Goal: Task Accomplishment & Management: Manage account settings

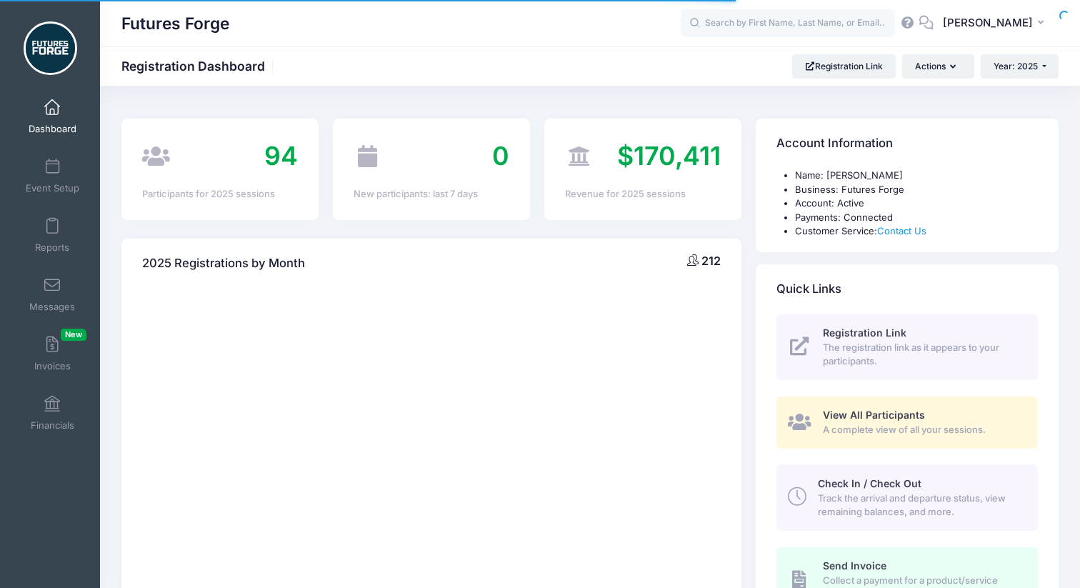
select select
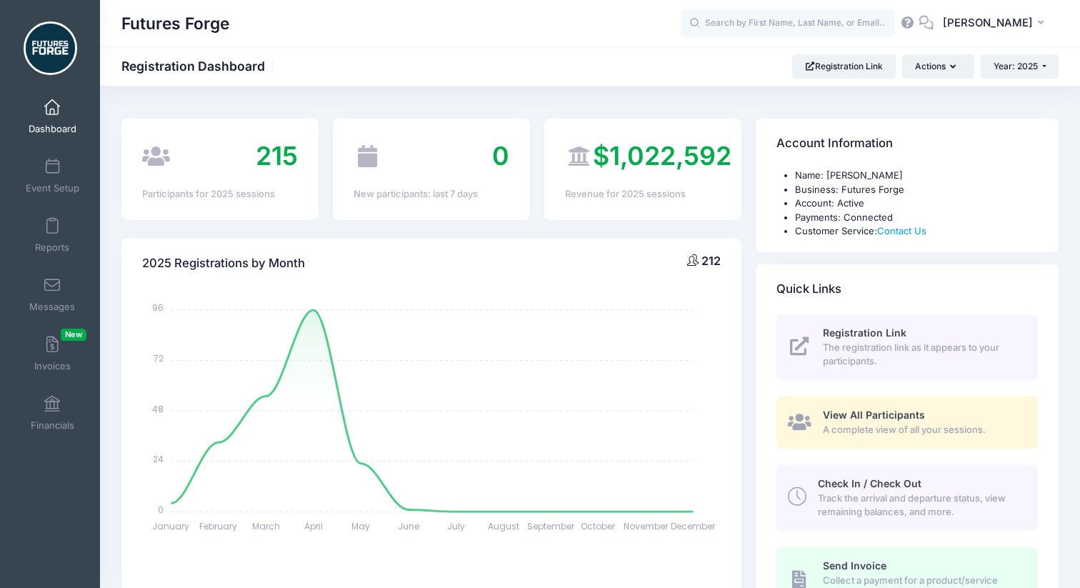
click at [1026, 53] on div "Futures Forge Registration Dashboard Registration Link Actions Year: 2025 Year:…" at bounding box center [590, 65] width 980 height 39
click at [1026, 64] on span "Year: 2025" at bounding box center [1016, 66] width 44 height 11
click at [1023, 96] on link "Year: 2026" at bounding box center [1027, 93] width 93 height 19
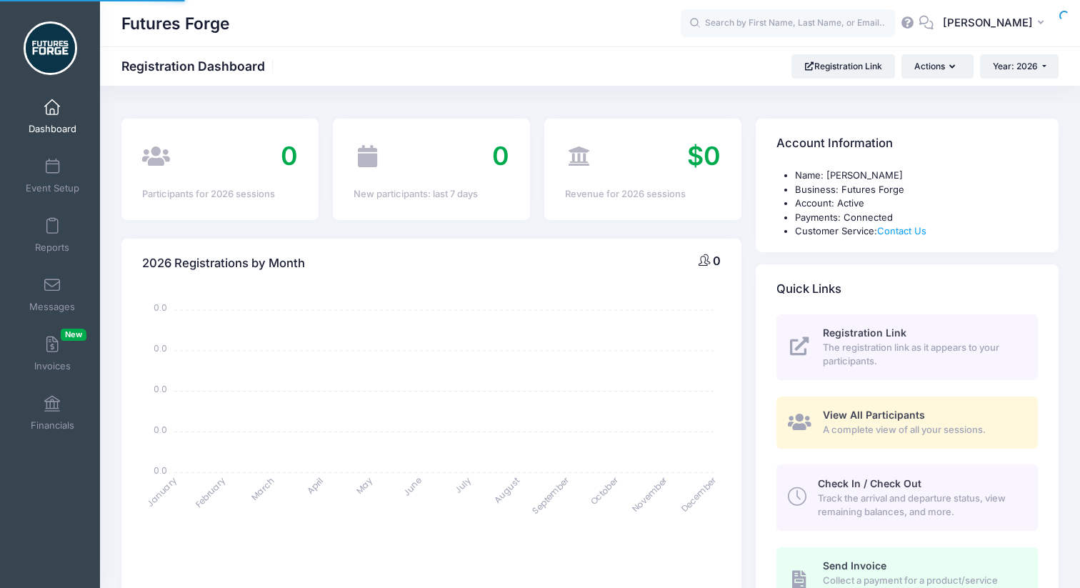
select select
click at [836, 414] on span "View All Participants" at bounding box center [874, 415] width 102 height 12
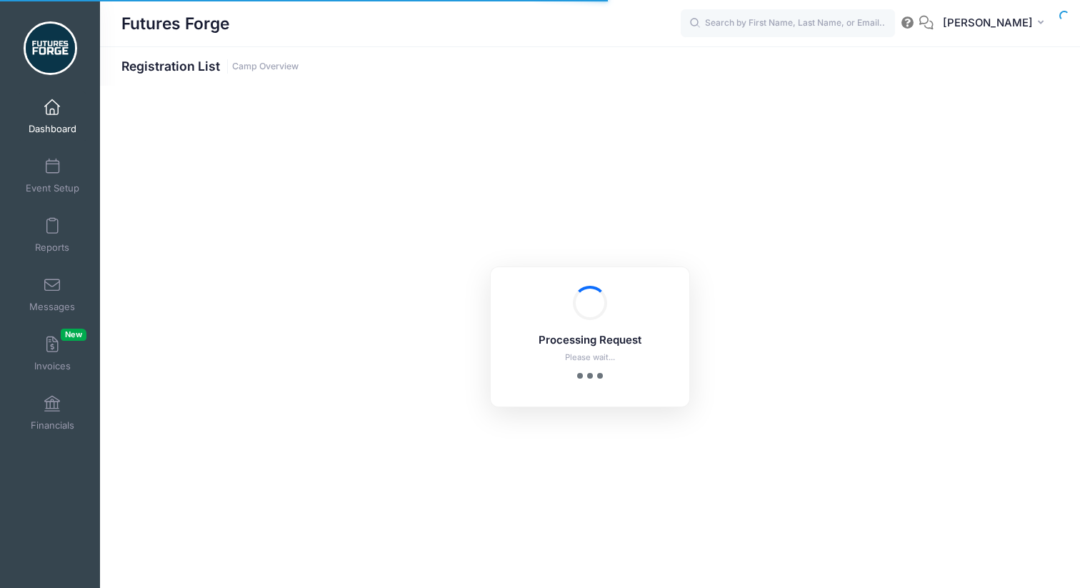
select select "10"
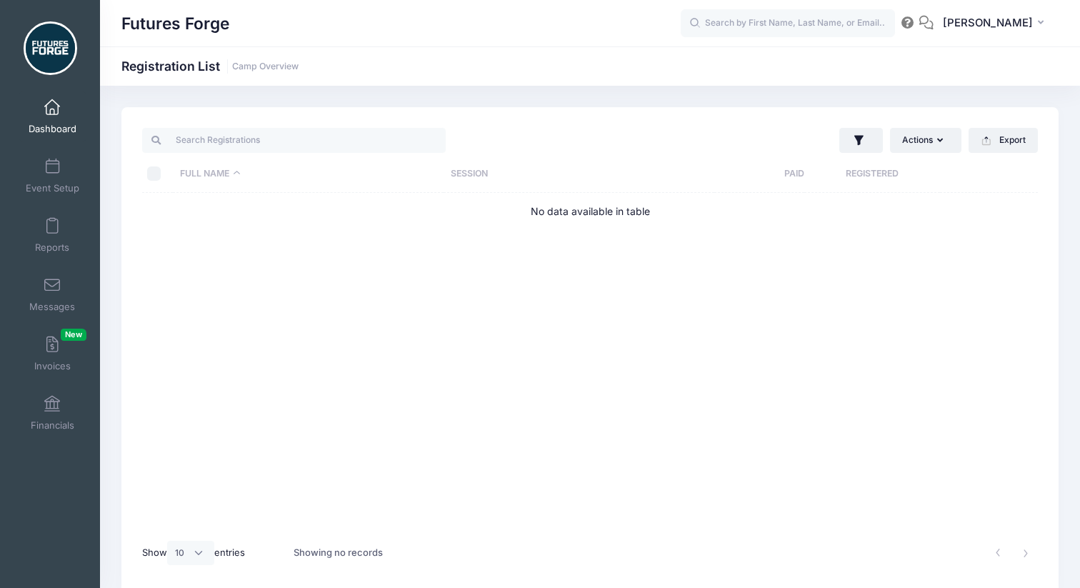
click at [66, 121] on link "Dashboard" at bounding box center [53, 116] width 68 height 50
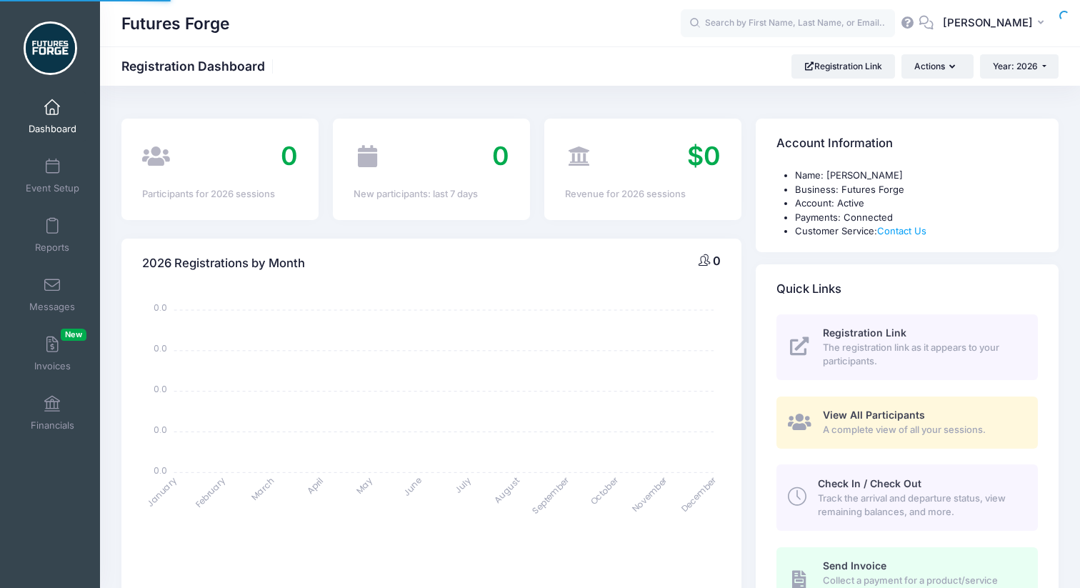
select select
